Goal: Information Seeking & Learning: Learn about a topic

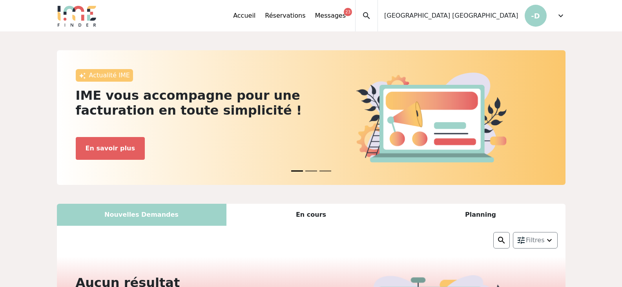
click at [567, 15] on div "expand_less Accueil Réservations Messages 23 Accès autres comptes Mes données p…" at bounding box center [311, 15] width 518 height 31
click at [560, 16] on span "expand_more" at bounding box center [560, 15] width 9 height 9
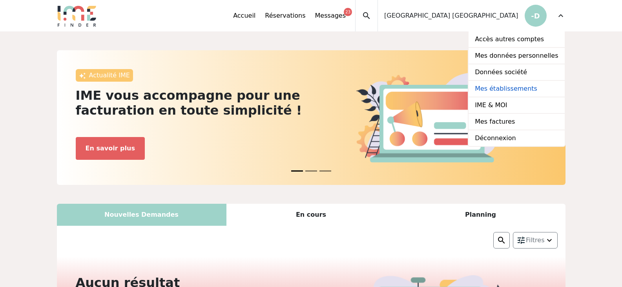
click at [525, 89] on link "Mes établissements" at bounding box center [517, 89] width 96 height 16
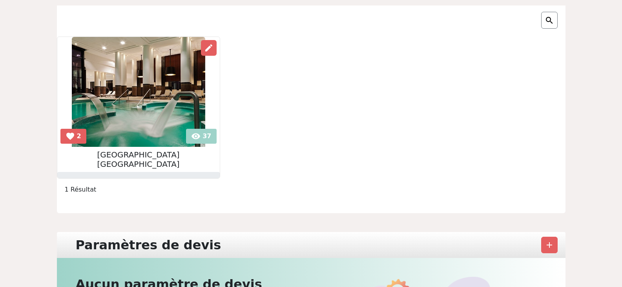
scroll to position [79, 0]
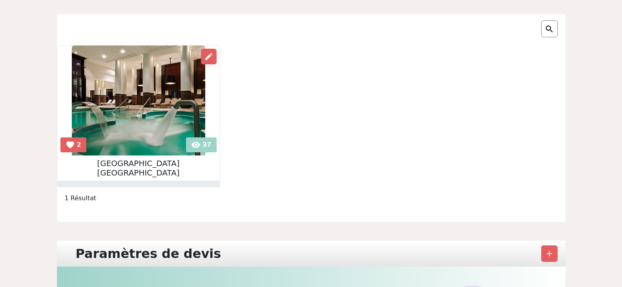
click at [124, 117] on img at bounding box center [138, 101] width 133 height 110
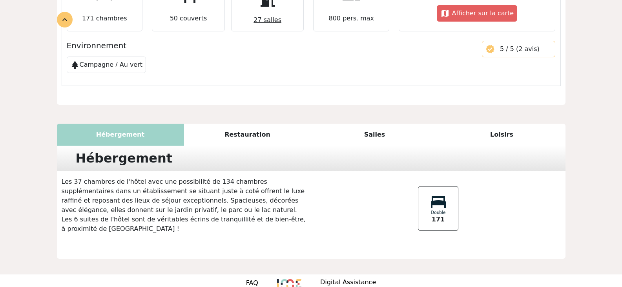
scroll to position [387, 0]
click at [532, 45] on span "5 / 5 (2 avis)" at bounding box center [520, 48] width 40 height 7
click at [267, 126] on div "Restauration" at bounding box center [247, 134] width 127 height 22
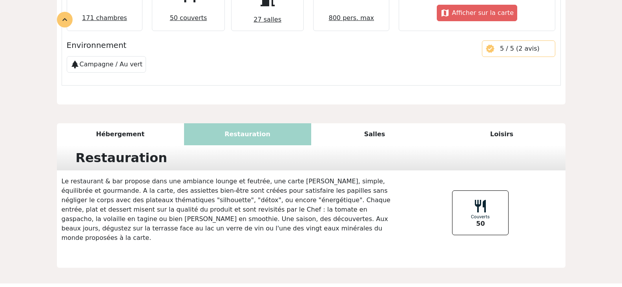
click at [121, 123] on div "Hébergement" at bounding box center [120, 134] width 127 height 22
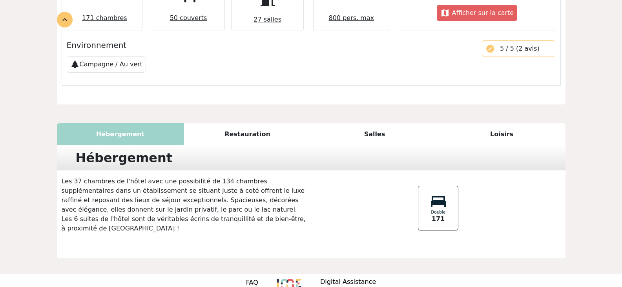
click at [270, 128] on div "Restauration" at bounding box center [247, 134] width 127 height 22
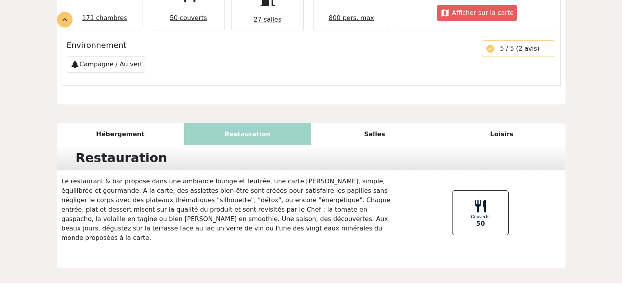
click at [355, 123] on div "Salles" at bounding box center [374, 134] width 127 height 22
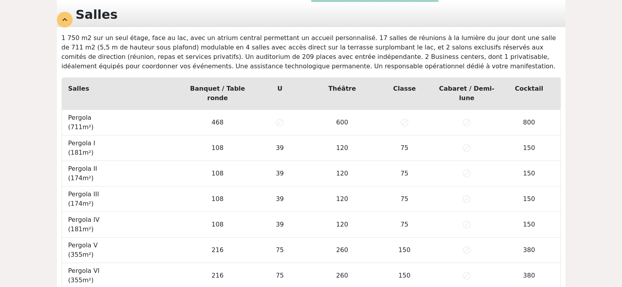
scroll to position [479, 0]
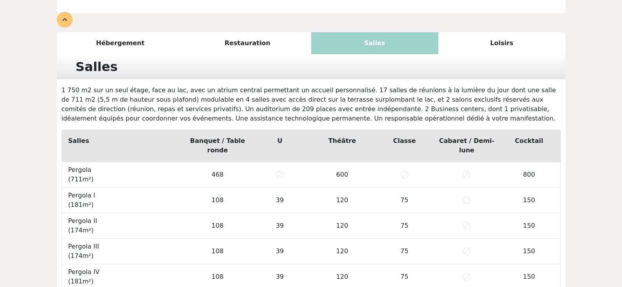
click at [515, 32] on div "Loisirs" at bounding box center [501, 43] width 127 height 22
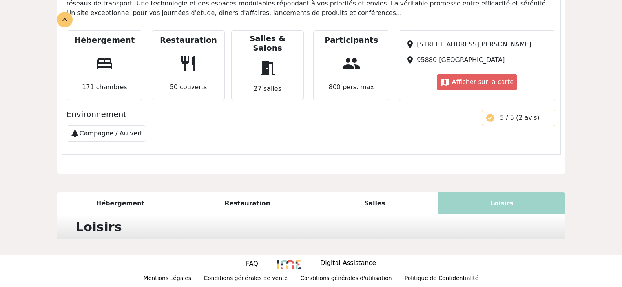
scroll to position [382, 0]
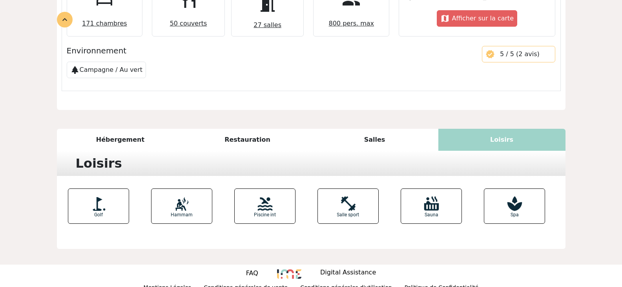
drag, startPoint x: 374, startPoint y: 133, endPoint x: 361, endPoint y: 135, distance: 13.2
click at [374, 132] on div "Salles" at bounding box center [374, 140] width 127 height 22
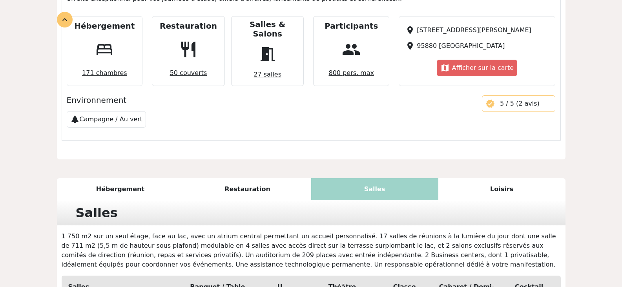
scroll to position [282, 0]
